Goal: Check status: Check status

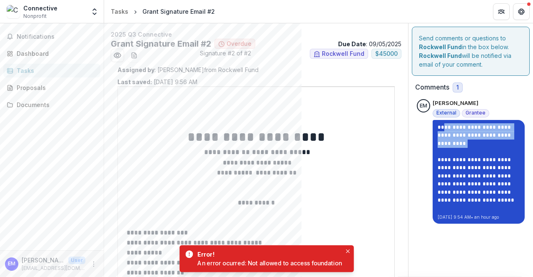
drag, startPoint x: 440, startPoint y: 124, endPoint x: 514, endPoint y: 137, distance: 75.2
click at [514, 137] on p "**********" at bounding box center [479, 168] width 82 height 90
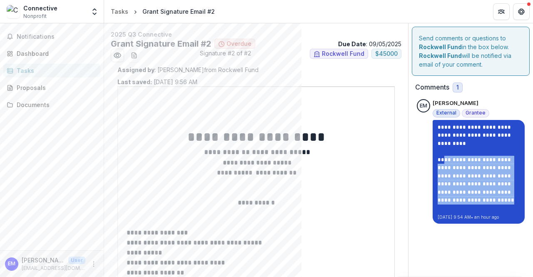
drag, startPoint x: 441, startPoint y: 152, endPoint x: 470, endPoint y: 194, distance: 50.5
click at [470, 194] on p "**********" at bounding box center [479, 168] width 82 height 90
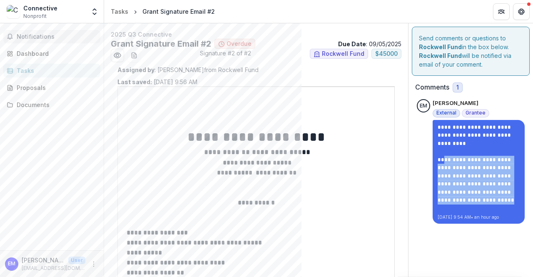
click at [27, 38] on span "Notifications" at bounding box center [57, 36] width 80 height 7
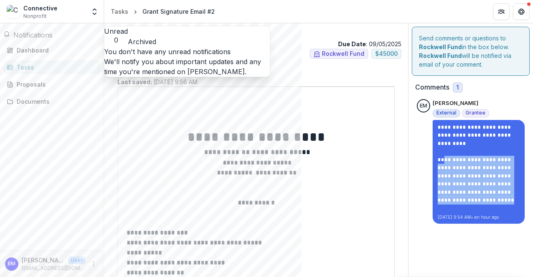
click at [52, 37] on span "Notifications" at bounding box center [32, 35] width 39 height 8
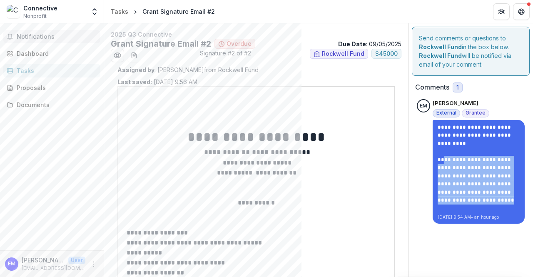
click at [49, 37] on span "Notifications" at bounding box center [57, 36] width 80 height 7
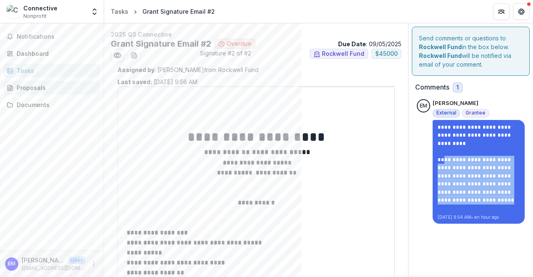
click at [36, 88] on div "Proposals" at bounding box center [55, 87] width 77 height 9
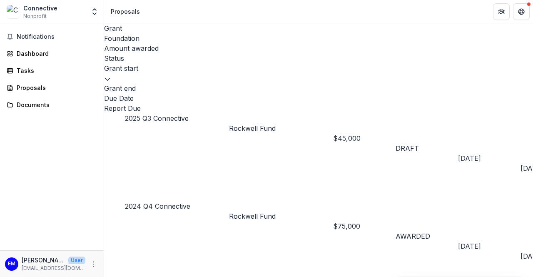
click at [458, 143] on div "DRAFT" at bounding box center [427, 148] width 62 height 10
click at [265, 123] on p "Rockwell Fund" at bounding box center [281, 128] width 104 height 10
click at [173, 114] on link "2025 Q3 Connective" at bounding box center [157, 118] width 64 height 8
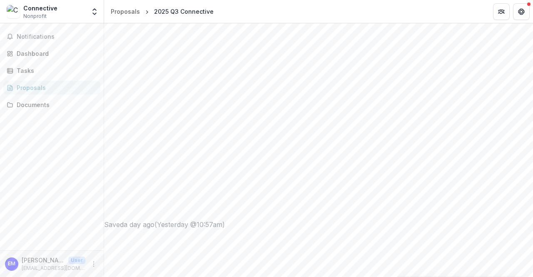
scroll to position [250, 0]
click at [37, 52] on div "Dashboard" at bounding box center [55, 53] width 77 height 9
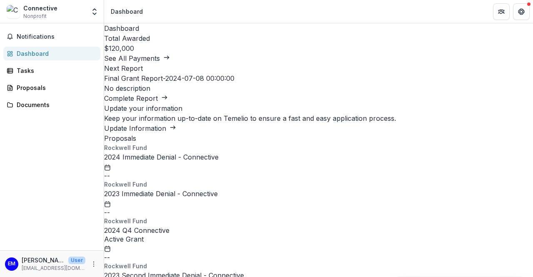
click at [42, 52] on div "Dashboard" at bounding box center [55, 53] width 77 height 9
click at [25, 92] on div "Proposals" at bounding box center [55, 87] width 77 height 9
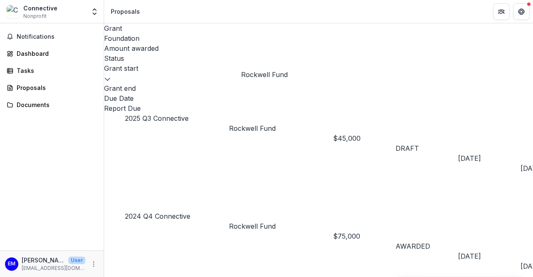
click at [262, 123] on p "Rockwell Fund" at bounding box center [281, 128] width 104 height 10
click at [179, 114] on link "2025 Q3 Connective" at bounding box center [157, 118] width 64 height 8
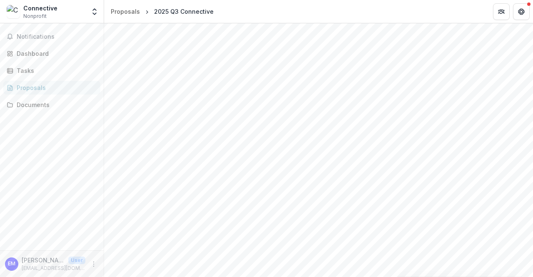
scroll to position [791, 0]
